Goal: Transaction & Acquisition: Purchase product/service

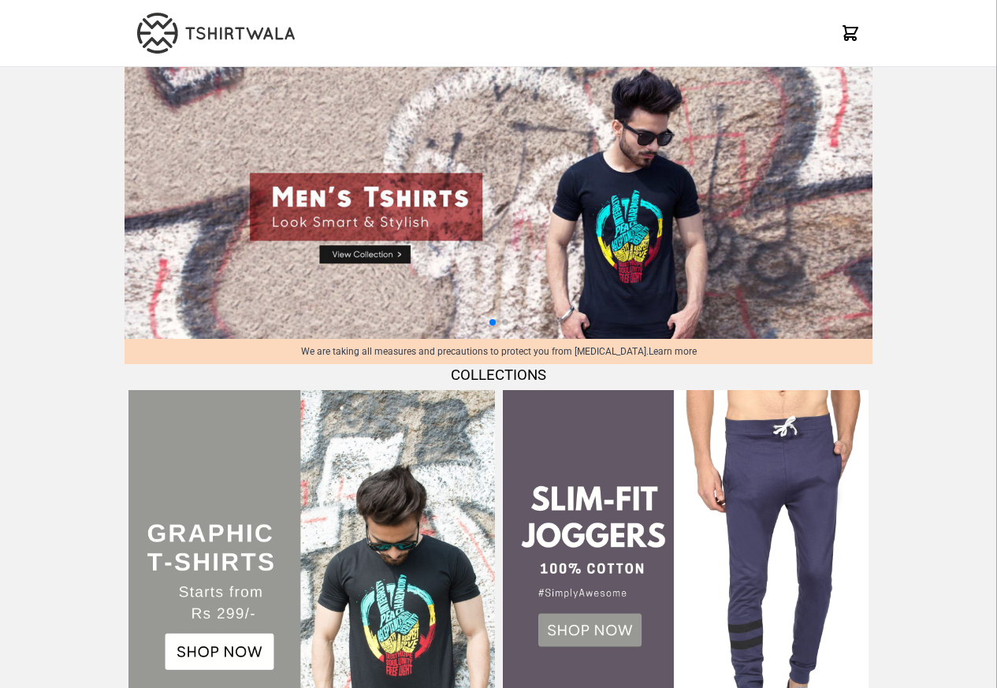
click at [984, 12] on div "X" at bounding box center [498, 33] width 997 height 67
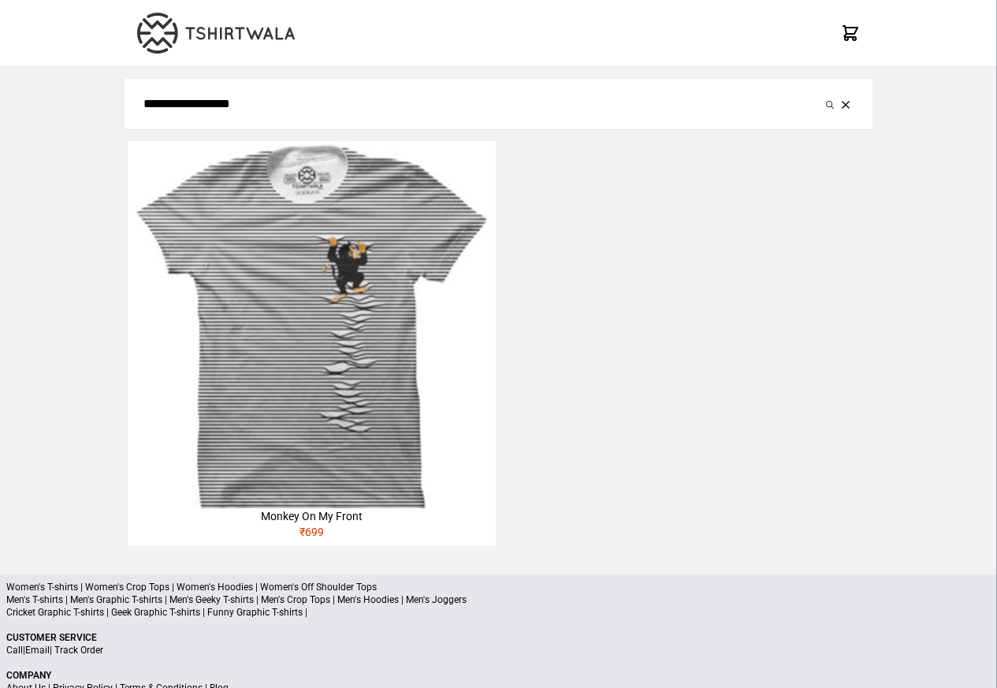
click at [337, 530] on div "₹ 699" at bounding box center [311, 535] width 367 height 22
